Goal: Check status: Check status

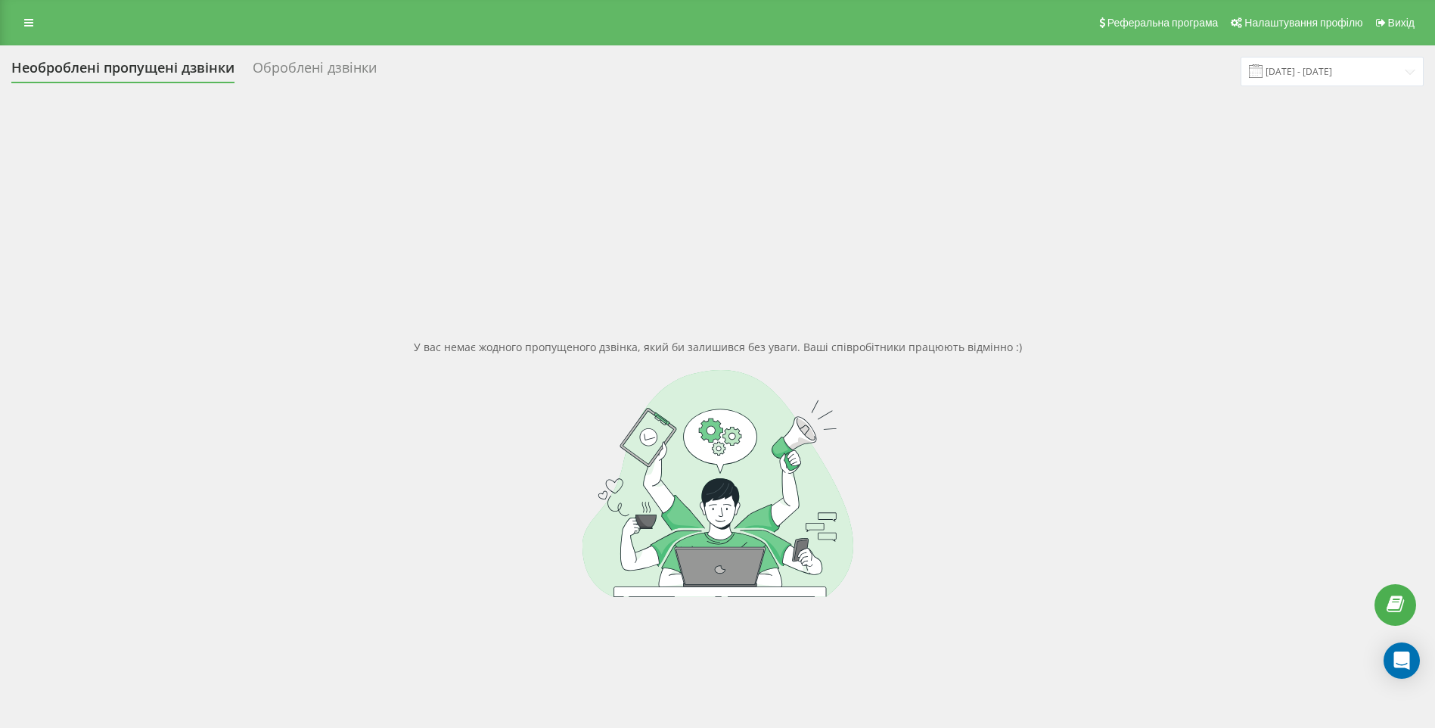
click at [306, 73] on div "Оброблені дзвінки" at bounding box center [315, 71] width 124 height 23
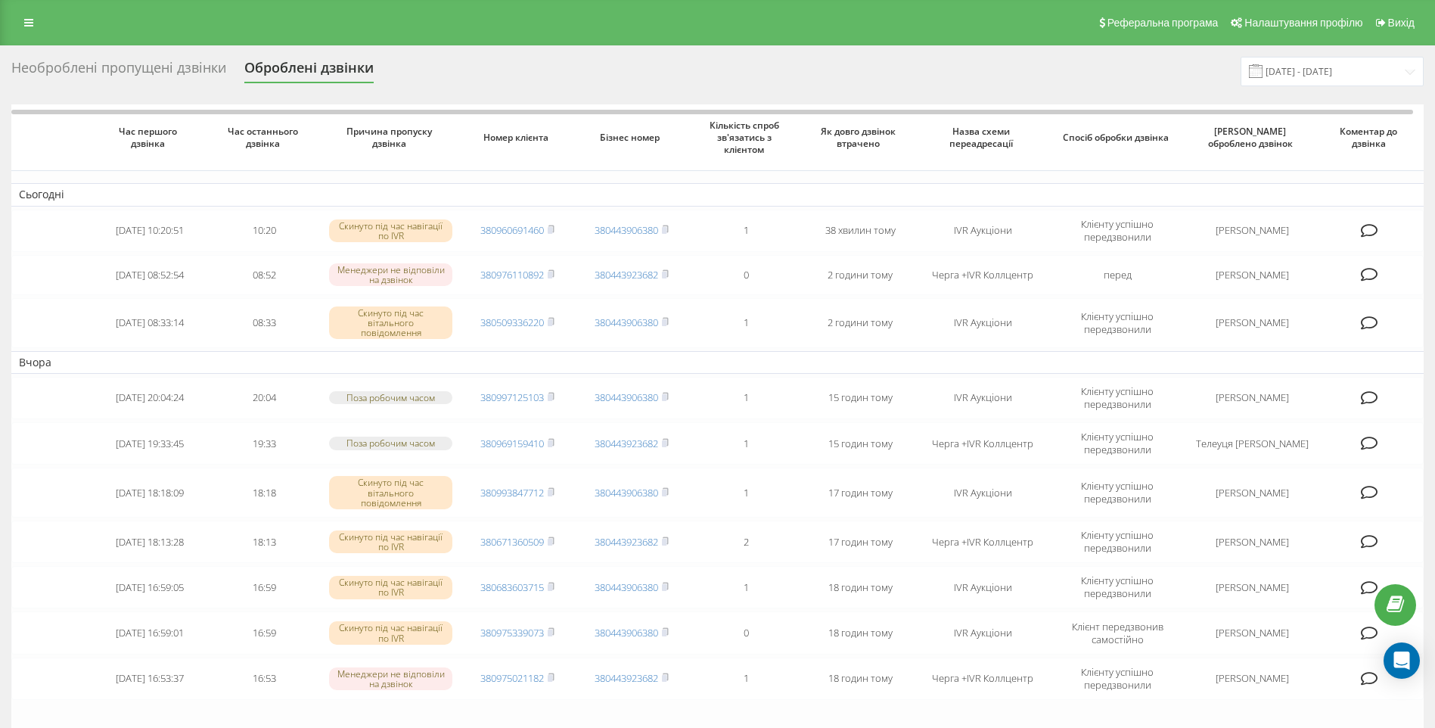
click at [86, 68] on div "Необроблені пропущені дзвінки" at bounding box center [118, 71] width 215 height 23
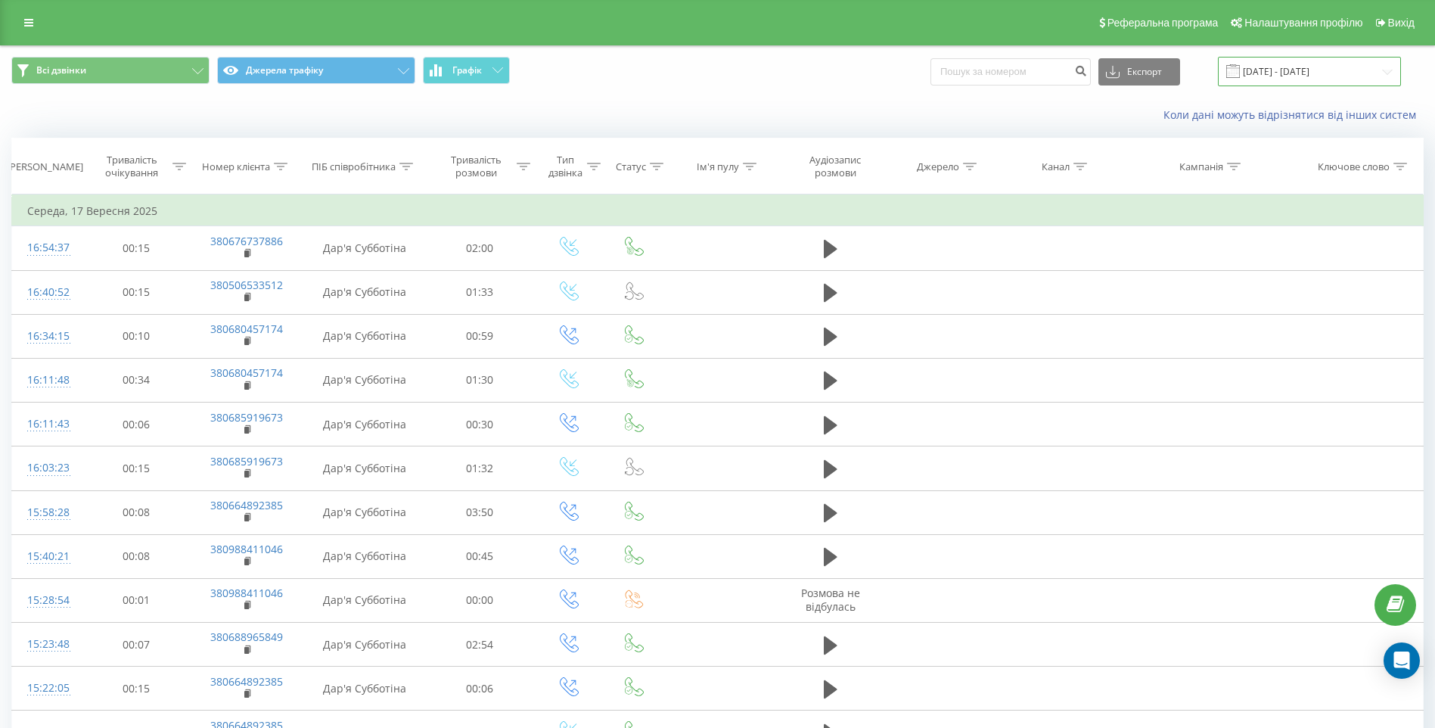
click at [1317, 77] on input "17.09.2025 - 17.09.2025" at bounding box center [1309, 72] width 183 height 30
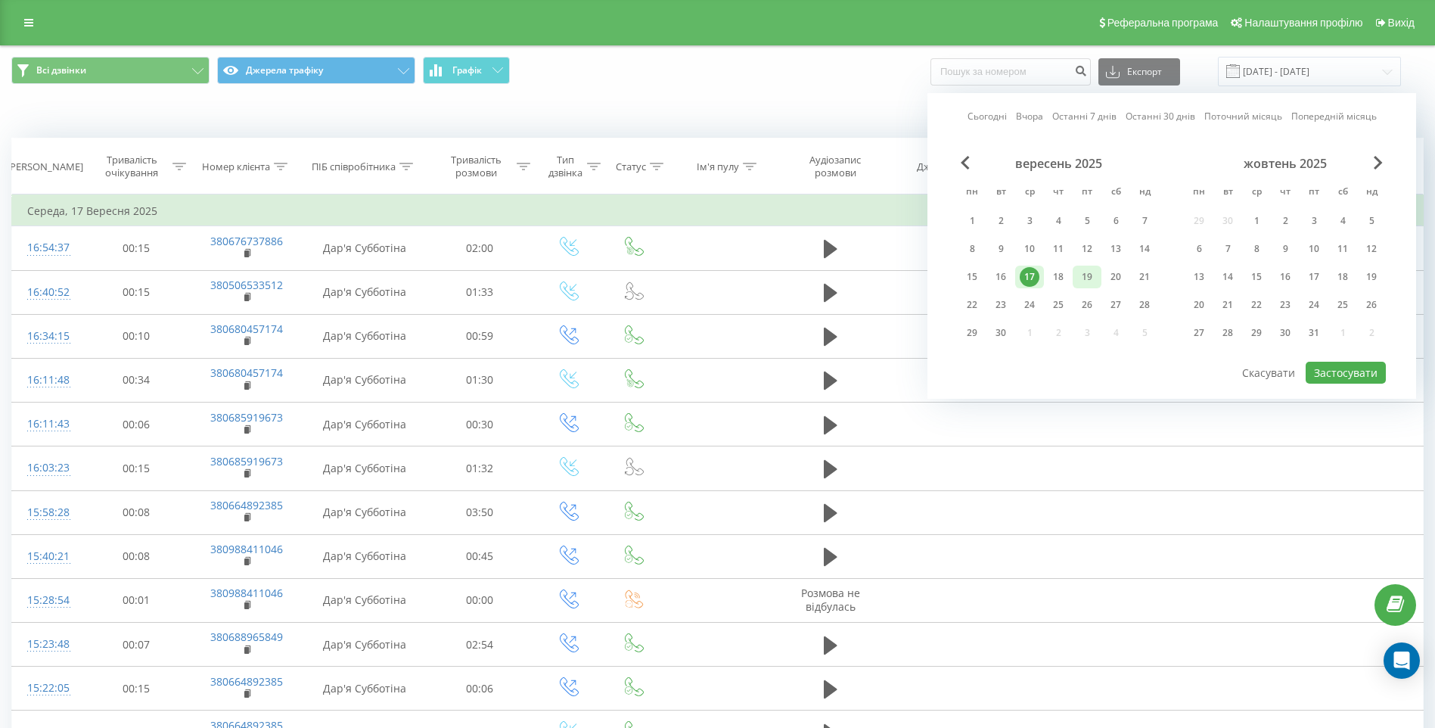
click at [1087, 279] on div "19" at bounding box center [1088, 277] width 20 height 20
click at [1341, 372] on button "Застосувати" at bounding box center [1346, 373] width 80 height 22
type input "19.09.2025 - 19.09.2025"
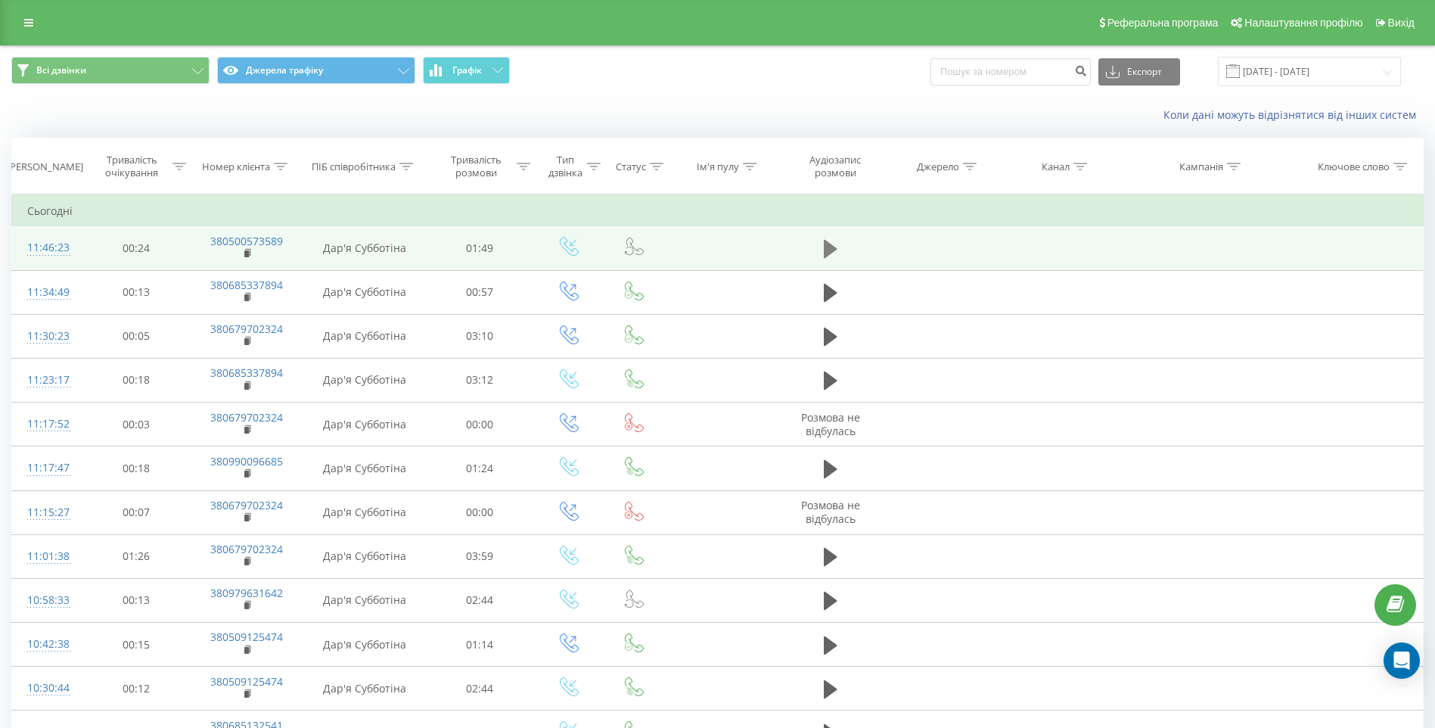
click at [827, 253] on icon at bounding box center [831, 249] width 14 height 18
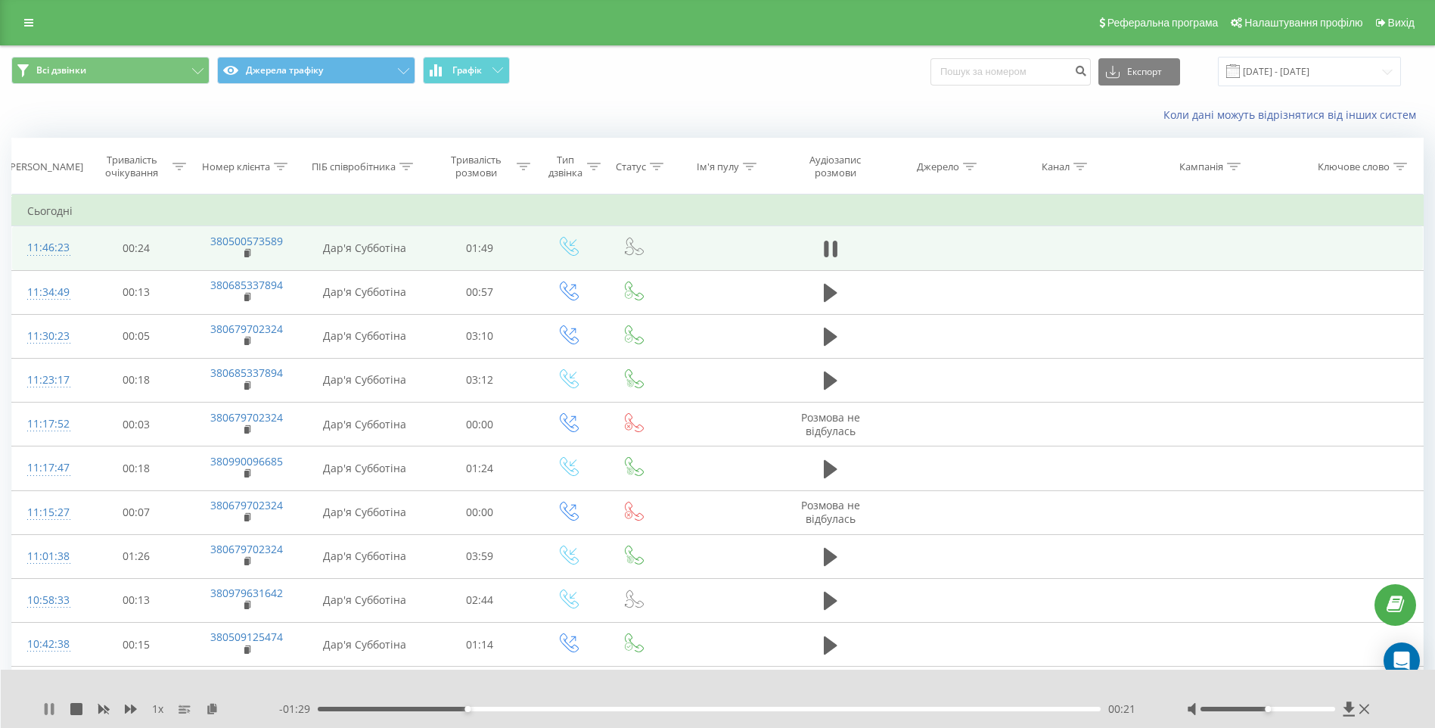
click at [51, 710] on icon at bounding box center [49, 709] width 12 height 12
click at [40, 711] on div "1 x - 01:28 00:21 00:21" at bounding box center [718, 699] width 1435 height 58
click at [47, 712] on icon at bounding box center [49, 709] width 9 height 12
click at [47, 712] on icon at bounding box center [46, 709] width 3 height 12
click at [42, 711] on div "1 x - 01:24 00:25 00:25" at bounding box center [718, 699] width 1435 height 58
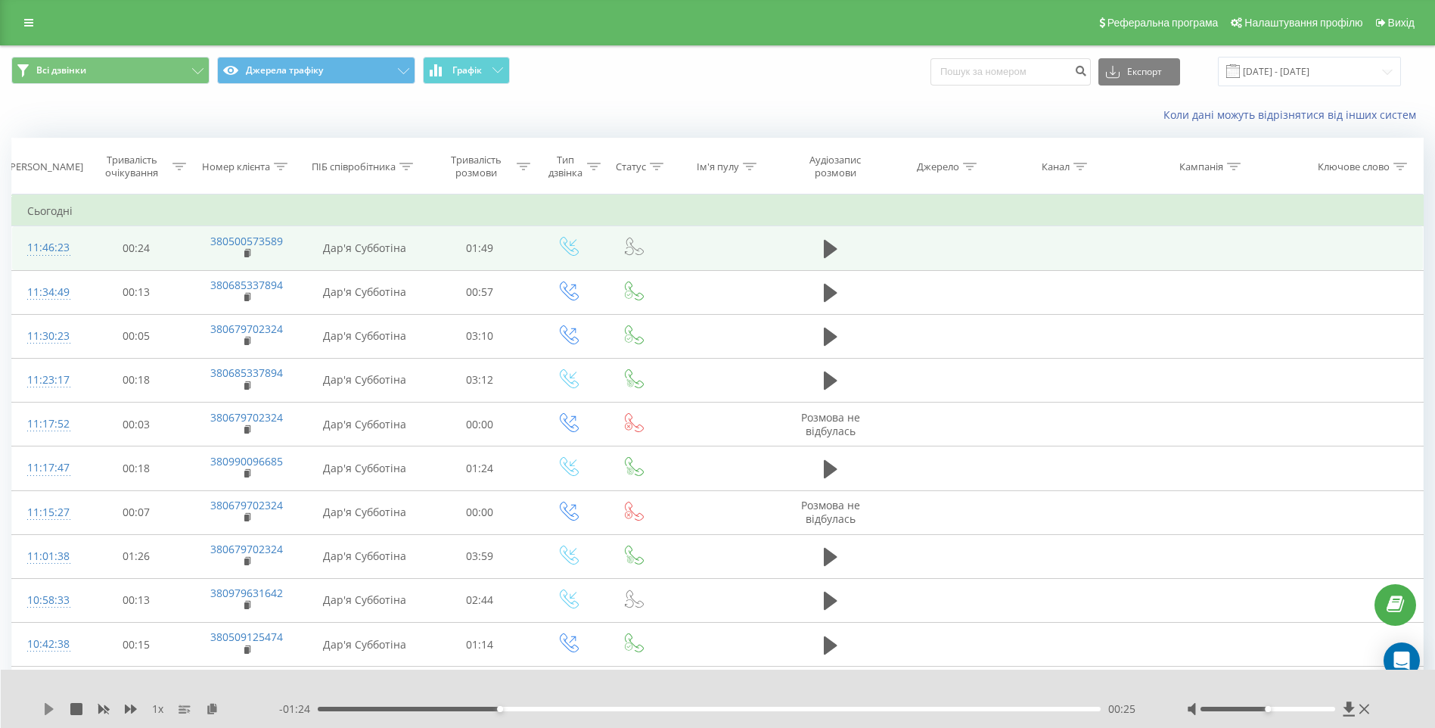
click at [46, 712] on icon at bounding box center [49, 709] width 9 height 12
click at [36, 702] on div "1 x - 01:19 00:30 00:30" at bounding box center [718, 699] width 1435 height 58
click at [53, 711] on icon at bounding box center [52, 709] width 3 height 12
click at [534, 708] on div "00:30" at bounding box center [535, 709] width 6 height 6
click at [51, 710] on icon at bounding box center [49, 709] width 9 height 12
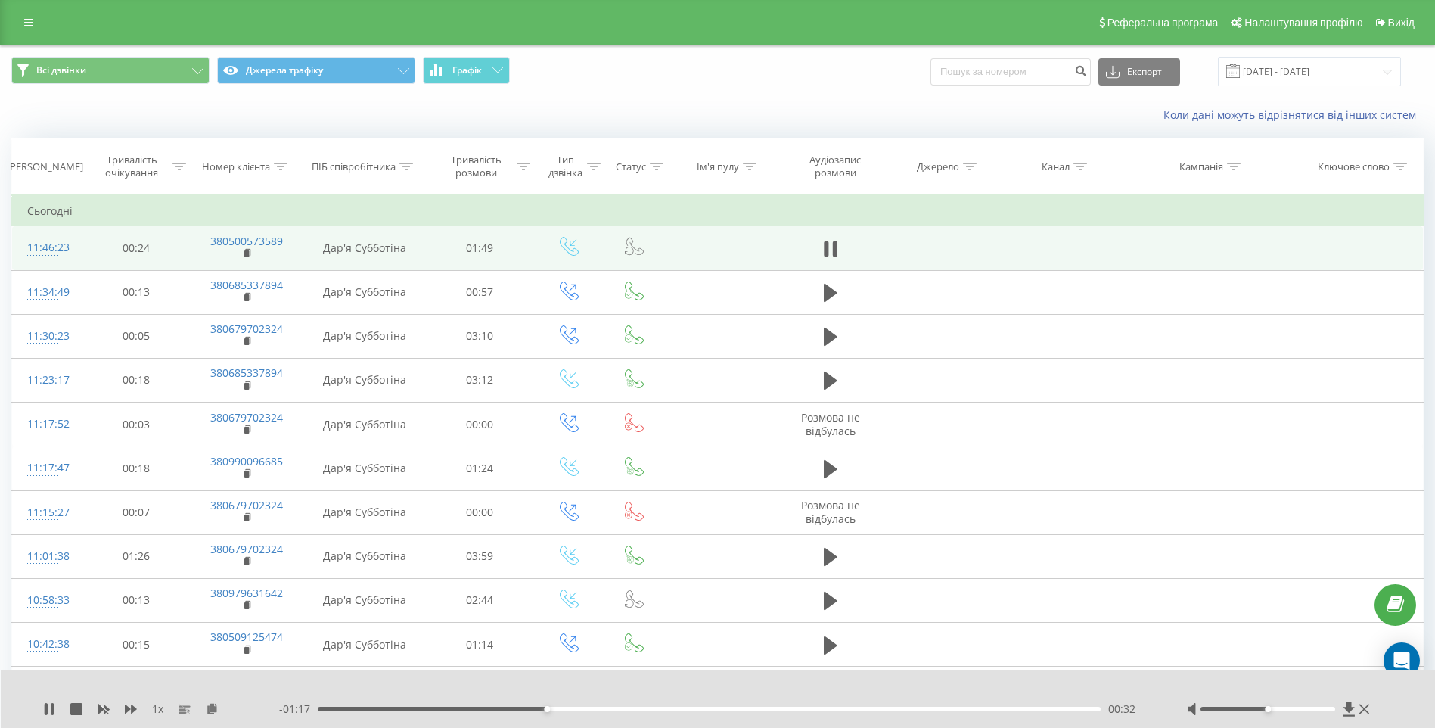
click at [536, 707] on div "00:32" at bounding box center [709, 709] width 783 height 5
click at [508, 710] on div "00:31" at bounding box center [709, 709] width 783 height 5
click at [46, 707] on icon at bounding box center [46, 709] width 3 height 12
click at [51, 711] on icon at bounding box center [49, 709] width 9 height 12
click at [589, 713] on div "- 01:08 00:41 00:41" at bounding box center [714, 708] width 870 height 15
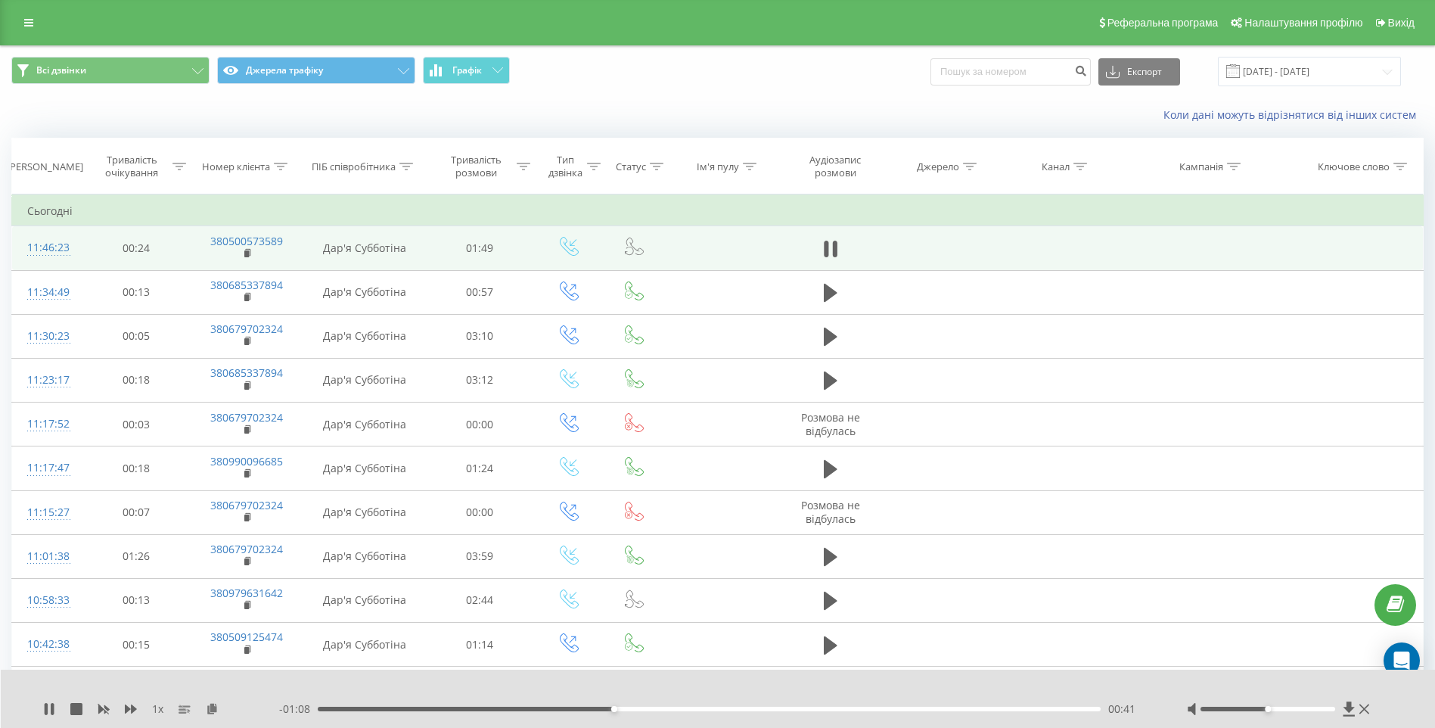
click at [593, 712] on div "- 01:08 00:41 00:41" at bounding box center [714, 708] width 870 height 15
click at [590, 709] on div "00:38" at bounding box center [709, 709] width 783 height 5
click at [558, 708] on div "00:40" at bounding box center [709, 709] width 783 height 5
click at [45, 701] on div "1 x - 01:08 00:41 00:41" at bounding box center [718, 699] width 1435 height 58
click at [45, 707] on icon at bounding box center [46, 709] width 3 height 12
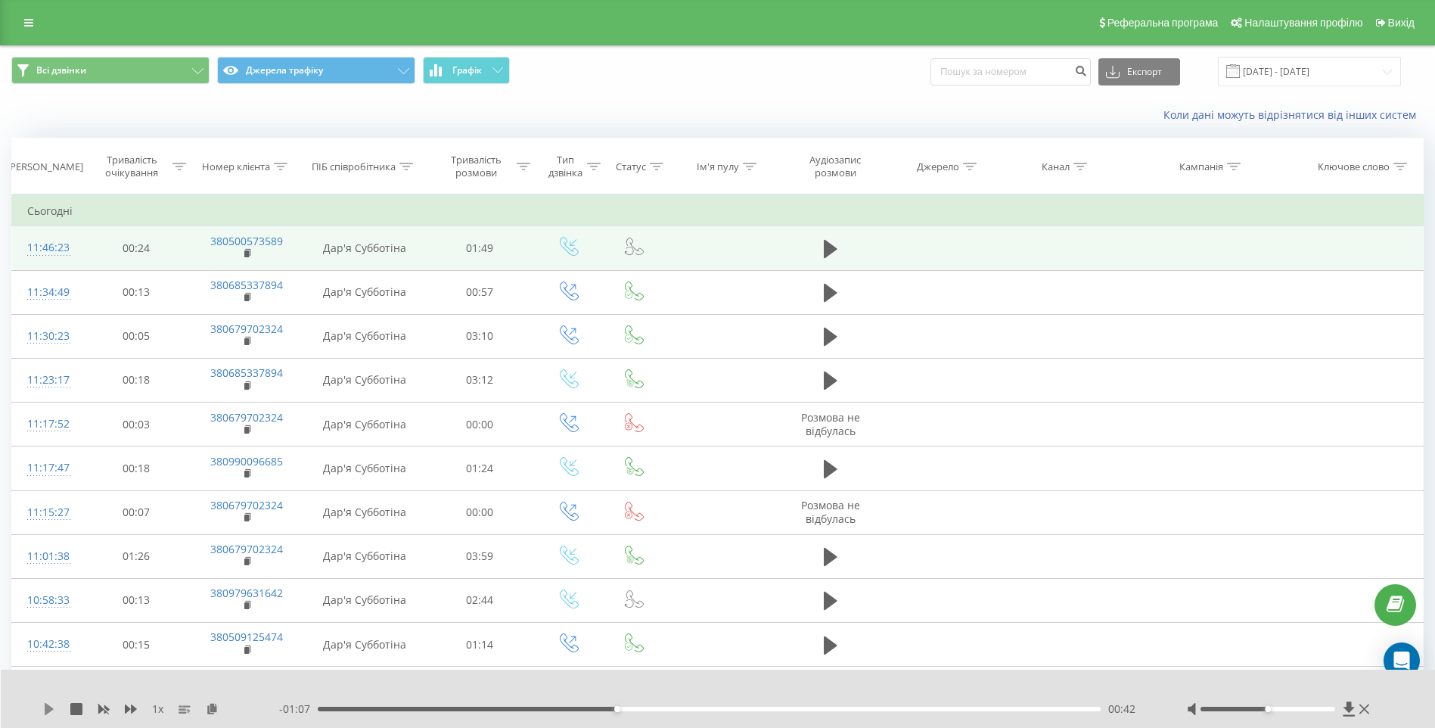
click at [52, 713] on icon at bounding box center [49, 709] width 12 height 12
click at [52, 713] on icon at bounding box center [52, 709] width 3 height 12
click at [45, 709] on icon at bounding box center [49, 709] width 9 height 12
click at [45, 710] on icon at bounding box center [46, 709] width 3 height 12
click at [47, 705] on icon at bounding box center [49, 709] width 9 height 12
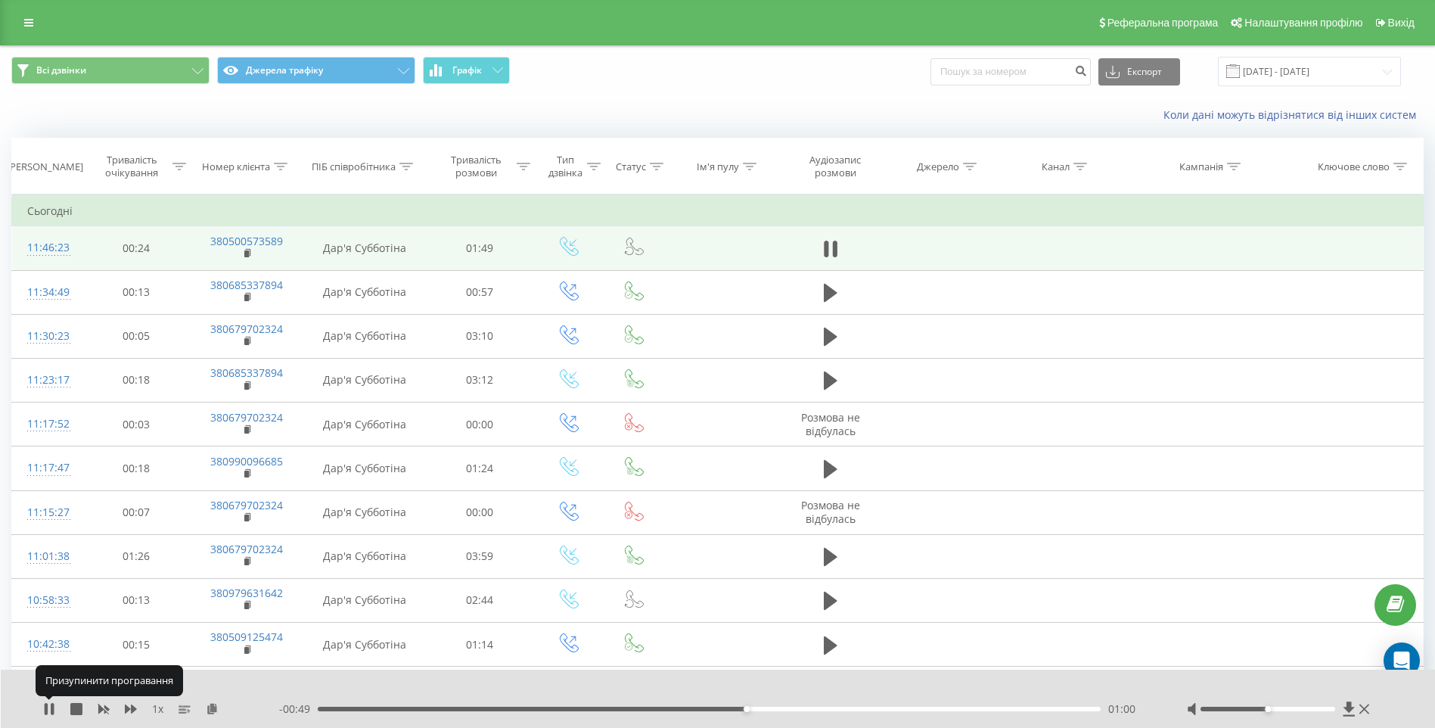
click at [47, 705] on icon at bounding box center [46, 709] width 3 height 12
click at [1366, 714] on icon at bounding box center [1365, 709] width 10 height 12
